Goal: Information Seeking & Learning: Check status

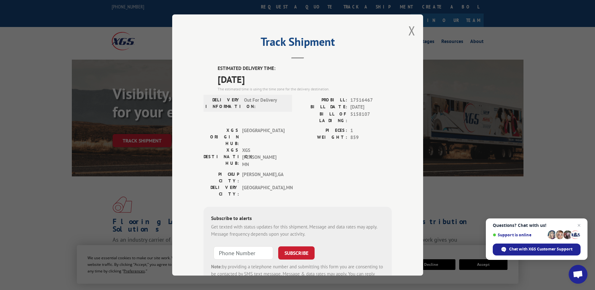
drag, startPoint x: 410, startPoint y: 33, endPoint x: 372, endPoint y: 93, distance: 70.5
click at [410, 34] on button "Close modal" at bounding box center [411, 30] width 7 height 17
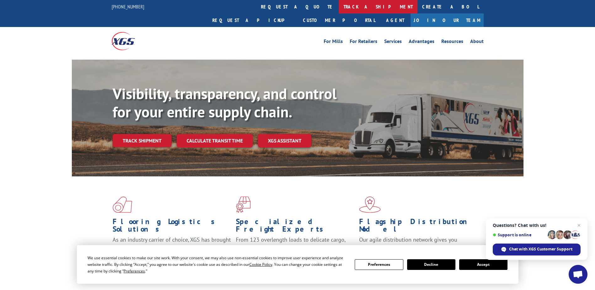
click at [339, 4] on link "track a shipment" at bounding box center [378, 6] width 79 height 13
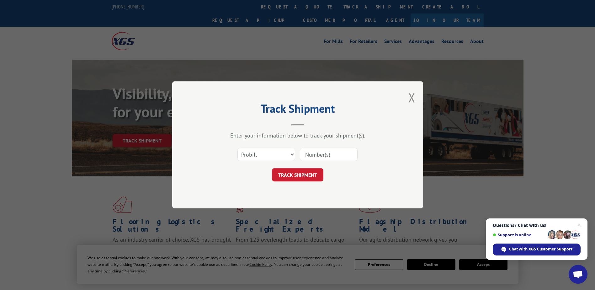
click at [316, 159] on input at bounding box center [329, 154] width 58 height 13
paste input "5090301"
type input "5090301"
click at [306, 173] on button "TRACK SHIPMENT" at bounding box center [297, 174] width 51 height 13
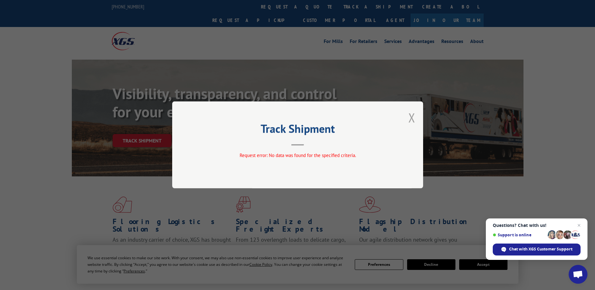
click at [412, 117] on button "Close modal" at bounding box center [411, 117] width 7 height 17
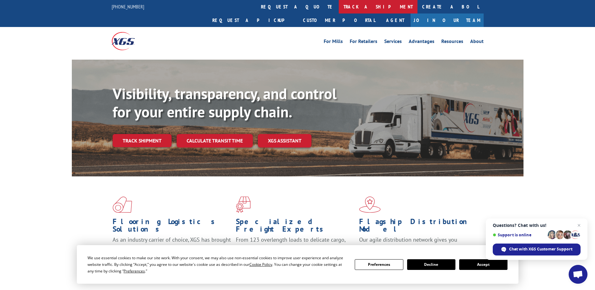
click at [339, 3] on link "track a shipment" at bounding box center [378, 6] width 79 height 13
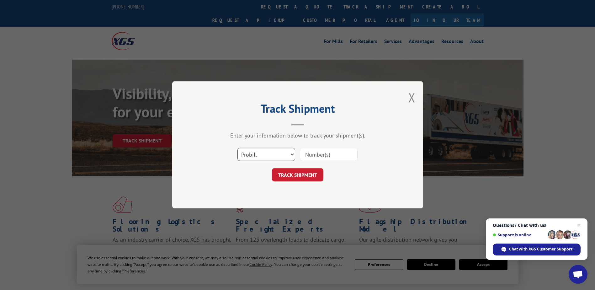
click at [291, 156] on select "Select category... Probill BOL PO" at bounding box center [266, 154] width 58 height 13
select select "bol"
click at [237, 148] on select "Select category... Probill BOL PO" at bounding box center [266, 154] width 58 height 13
drag, startPoint x: 306, startPoint y: 159, endPoint x: 315, endPoint y: 156, distance: 9.9
click at [309, 158] on input at bounding box center [329, 154] width 58 height 13
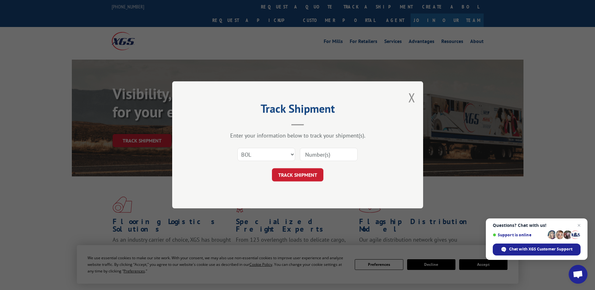
paste input "5090301"
type input "5090301"
click at [294, 175] on button "TRACK SHIPMENT" at bounding box center [297, 174] width 51 height 13
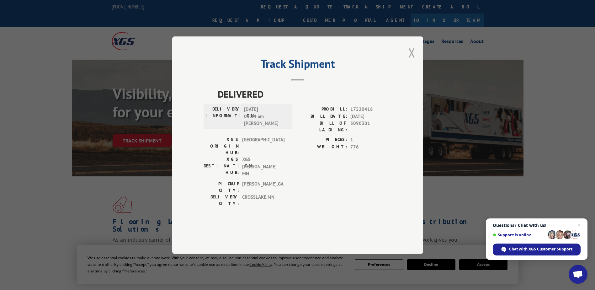
click at [411, 61] on button "Close modal" at bounding box center [411, 52] width 7 height 17
